Goal: Task Accomplishment & Management: Use online tool/utility

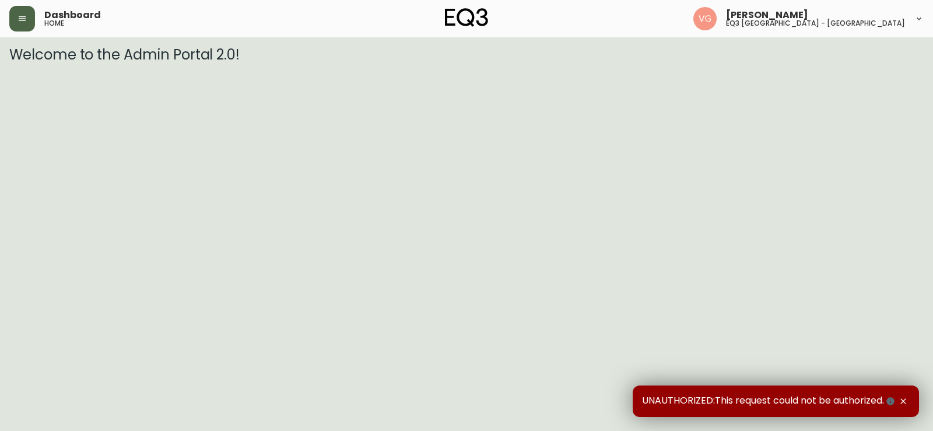
click at [29, 19] on button "button" at bounding box center [22, 19] width 26 height 26
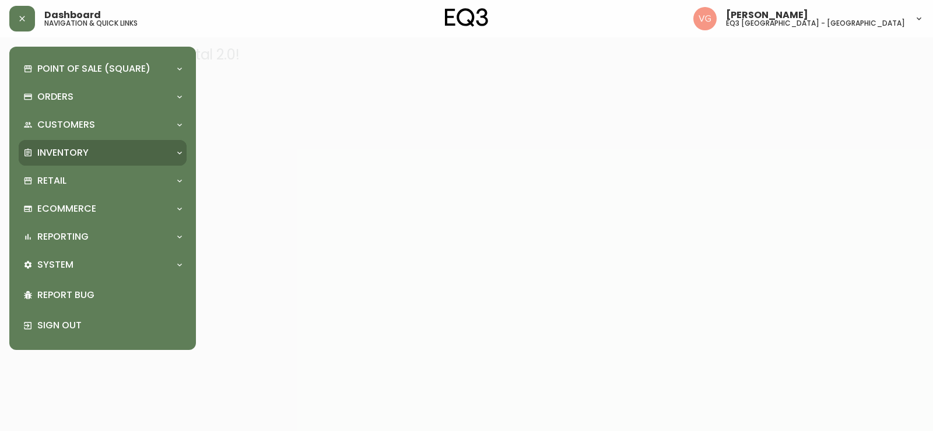
click at [73, 145] on div "Inventory" at bounding box center [103, 153] width 168 height 26
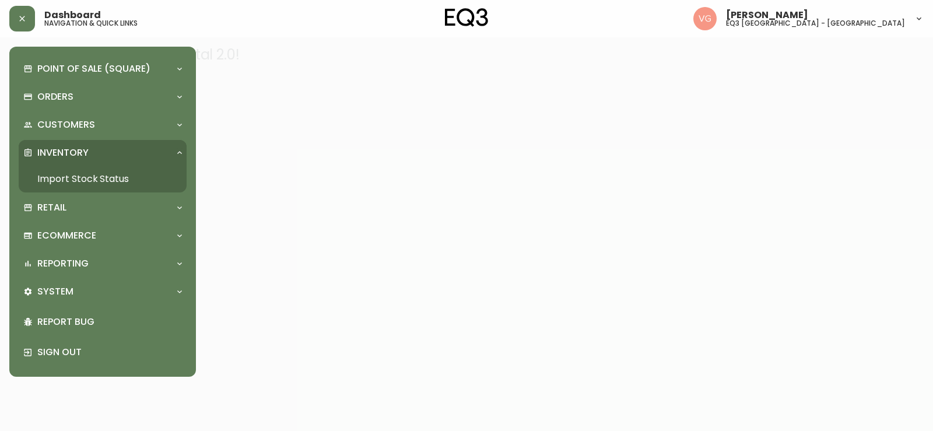
click at [81, 176] on link "Import Stock Status" at bounding box center [103, 179] width 168 height 27
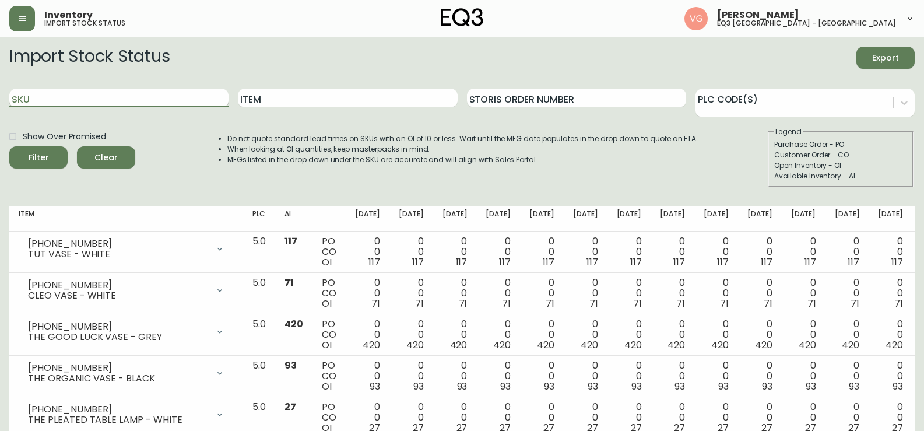
click at [93, 101] on input "SKU" at bounding box center [118, 98] width 219 height 19
paste input "[PHONE_NUMBER]"
click at [9, 146] on button "Filter" at bounding box center [38, 157] width 58 height 22
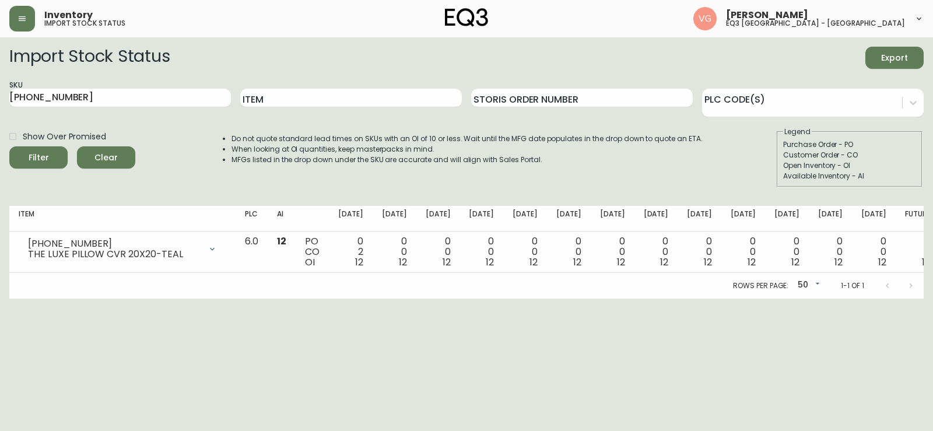
drag, startPoint x: 889, startPoint y: 345, endPoint x: 880, endPoint y: 345, distance: 9.3
click at [887, 298] on html "Inventory import stock status [PERSON_NAME] eq3 [GEOGRAPHIC_DATA] - [GEOGRAPHIC…" at bounding box center [466, 149] width 933 height 298
drag, startPoint x: 102, startPoint y: 97, endPoint x: 0, endPoint y: 107, distance: 102.6
click at [0, 106] on main "Import Stock Status Export SKU [PHONE_NUMBER] Item Storis Order Number PLC Code…" at bounding box center [466, 167] width 933 height 261
paste input "3180-240-8-A"
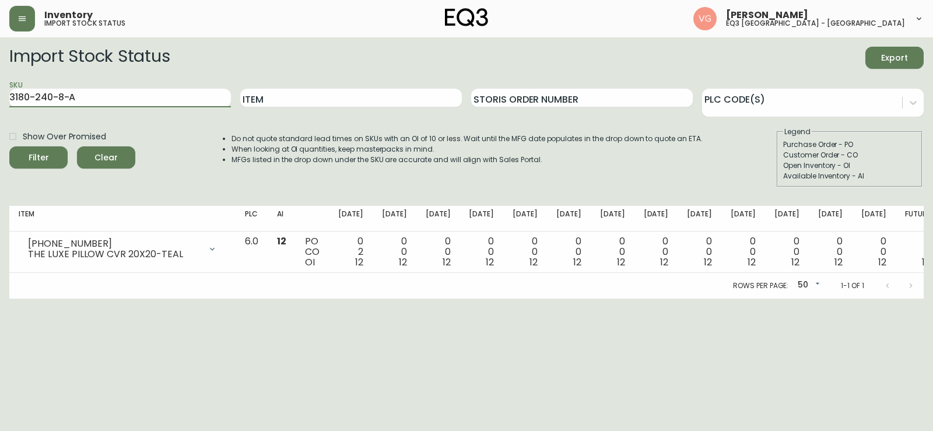
click at [9, 146] on button "Filter" at bounding box center [38, 157] width 58 height 22
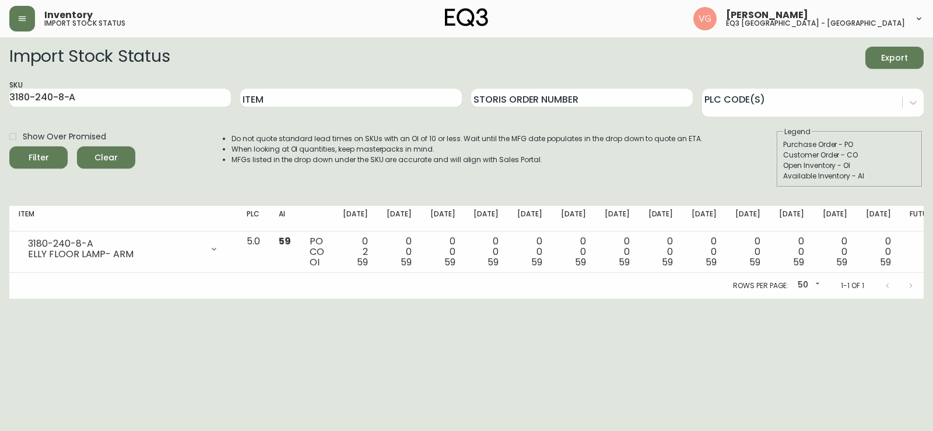
click at [873, 150] on div "Customer Order - CO" at bounding box center [849, 155] width 133 height 10
drag, startPoint x: 110, startPoint y: 100, endPoint x: 0, endPoint y: 100, distance: 109.6
click at [0, 100] on main "Import Stock Status Export SKU 3180-240-8-A Item Storis Order Number PLC Code(s…" at bounding box center [466, 167] width 933 height 261
paste input "0-B"
click at [9, 146] on button "Filter" at bounding box center [38, 157] width 58 height 22
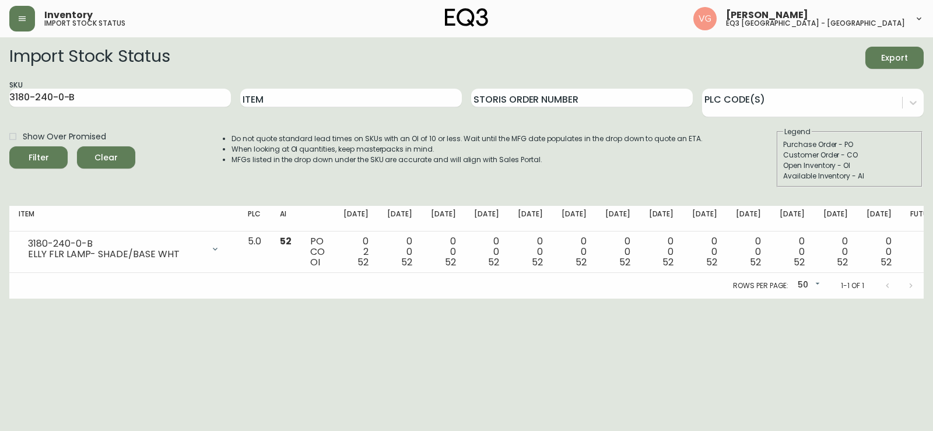
click at [846, 298] on html "Inventory import stock status [PERSON_NAME] eq3 [GEOGRAPHIC_DATA] - st laurent …" at bounding box center [466, 149] width 933 height 298
drag, startPoint x: 86, startPoint y: 97, endPoint x: 0, endPoint y: 101, distance: 85.8
click at [0, 101] on main "Import Stock Status Export SKU 3180-240-0-B Item Storis Order Number PLC Code(s…" at bounding box center [466, 167] width 933 height 261
drag, startPoint x: 860, startPoint y: 380, endPoint x: 635, endPoint y: 303, distance: 237.5
click at [855, 298] on html "Inventory import stock status [PERSON_NAME] eq3 [GEOGRAPHIC_DATA] - st laurent …" at bounding box center [466, 149] width 933 height 298
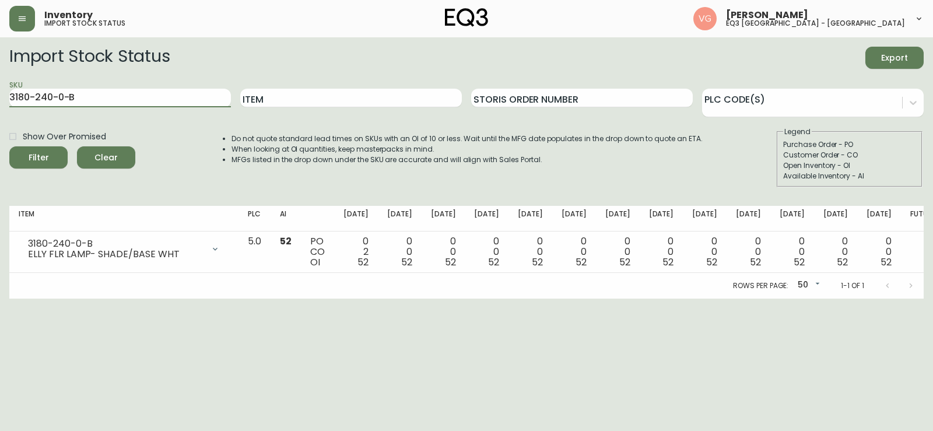
drag, startPoint x: 102, startPoint y: 102, endPoint x: 0, endPoint y: 102, distance: 102.0
click at [0, 102] on main "Import Stock Status Export SKU 3180-240-0-B Item Storis Order Number PLC Code(s…" at bounding box center [466, 167] width 933 height 261
paste input "608-0"
type input "[PHONE_NUMBER]"
click at [9, 146] on button "Filter" at bounding box center [38, 157] width 58 height 22
